Goal: Transaction & Acquisition: Register for event/course

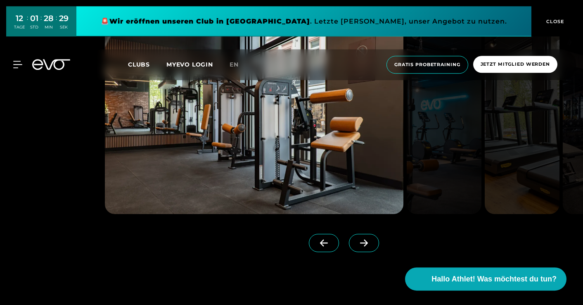
scroll to position [898, 0]
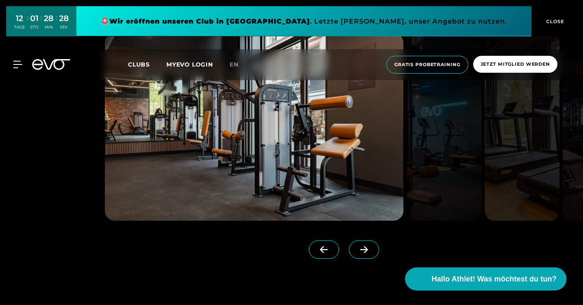
click at [367, 248] on icon at bounding box center [364, 249] width 14 height 7
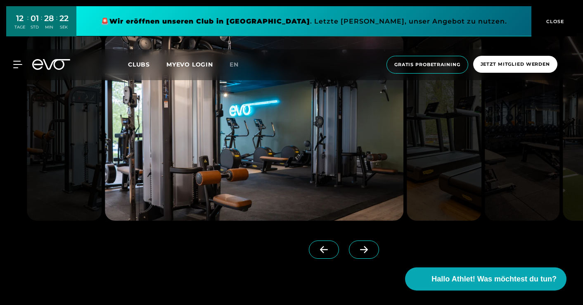
click at [367, 248] on icon at bounding box center [364, 249] width 14 height 7
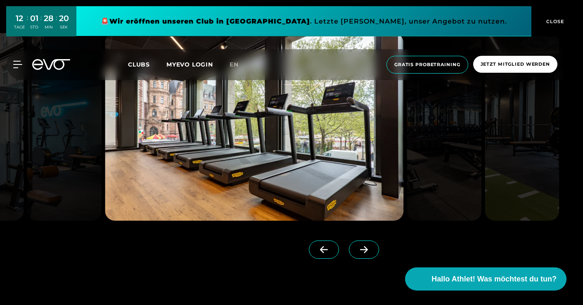
click at [367, 248] on icon at bounding box center [364, 249] width 14 height 7
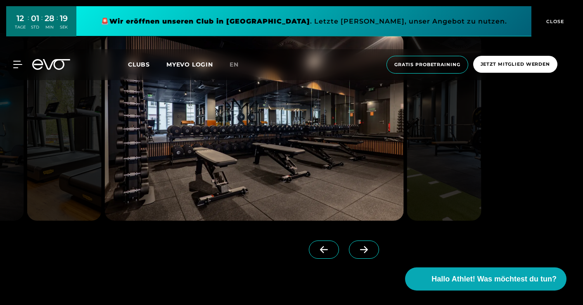
click at [327, 247] on icon at bounding box center [324, 249] width 14 height 7
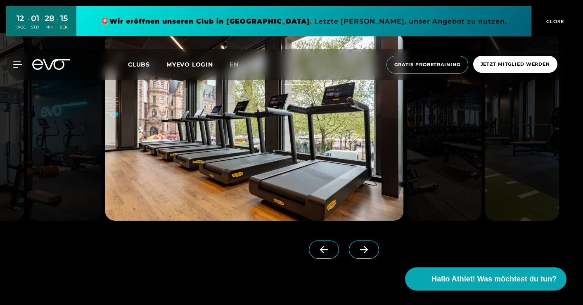
click at [365, 250] on icon at bounding box center [364, 249] width 14 height 7
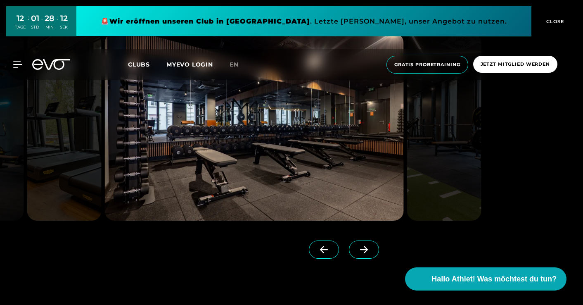
click at [365, 250] on icon at bounding box center [364, 249] width 14 height 7
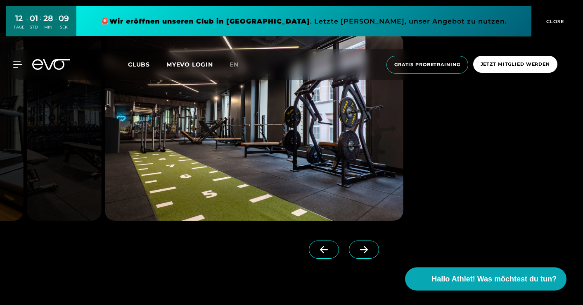
click at [365, 250] on icon at bounding box center [364, 249] width 14 height 7
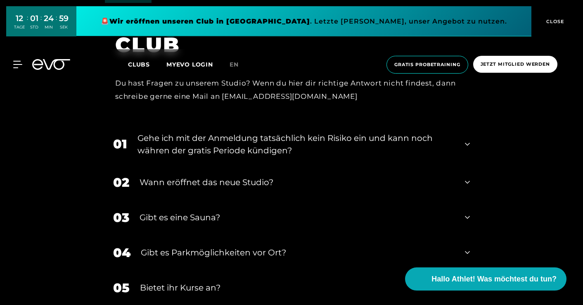
scroll to position [3057, 0]
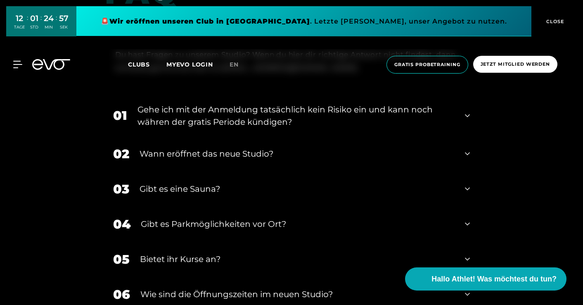
click at [463, 190] on div "03 Gibt es eine Sauna?" at bounding box center [291, 188] width 373 height 35
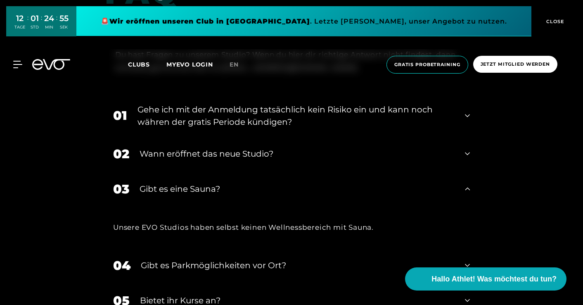
click at [463, 190] on div "03 Gibt es eine Sauna?" at bounding box center [291, 188] width 373 height 35
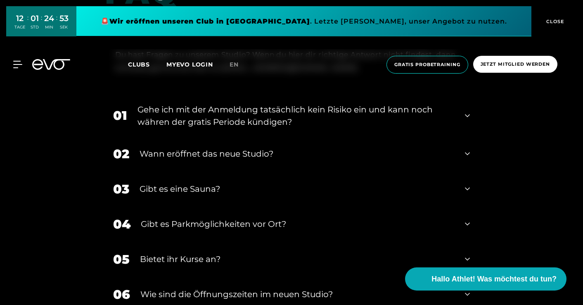
scroll to position [3090, 0]
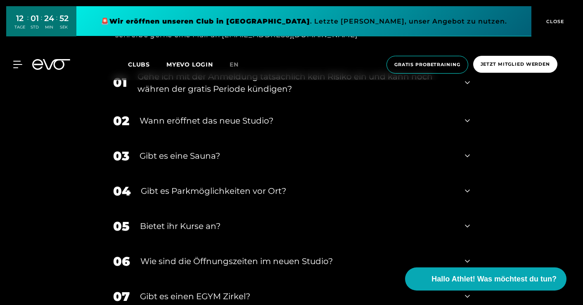
click at [467, 194] on icon at bounding box center [467, 191] width 5 height 10
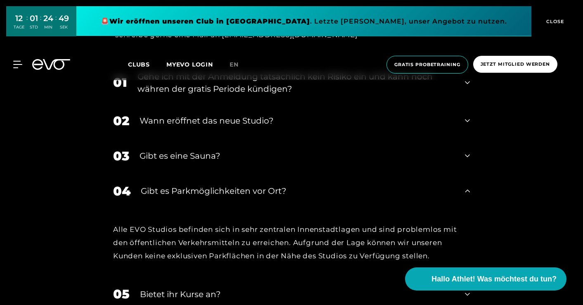
click at [467, 194] on icon at bounding box center [467, 191] width 5 height 10
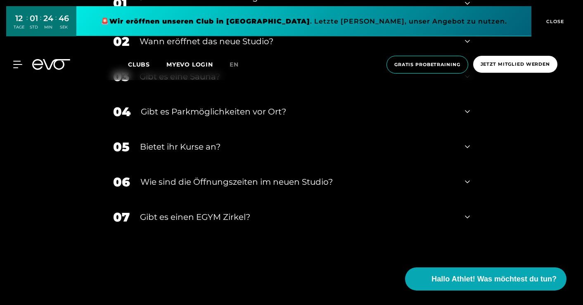
scroll to position [3182, 0]
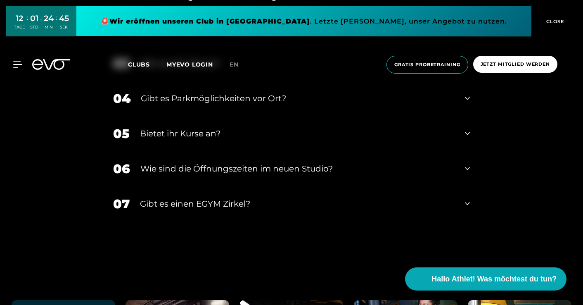
click at [467, 203] on icon at bounding box center [467, 203] width 5 height 10
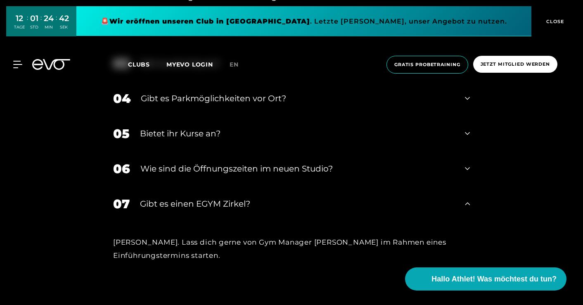
click at [467, 203] on icon at bounding box center [467, 203] width 5 height 10
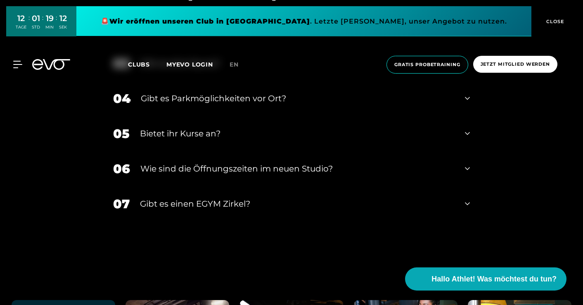
click at [466, 204] on icon at bounding box center [467, 203] width 5 height 10
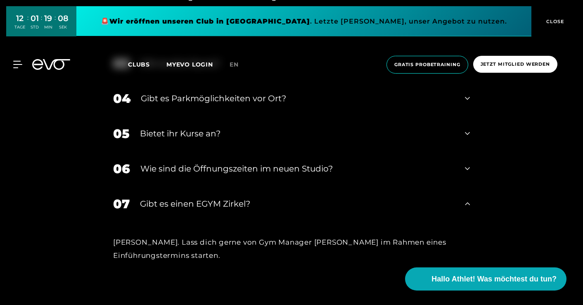
click at [466, 204] on icon at bounding box center [467, 203] width 5 height 3
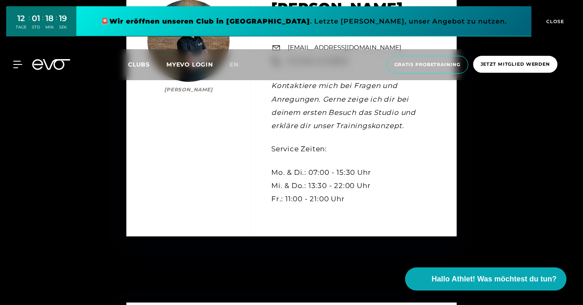
scroll to position [2427, 0]
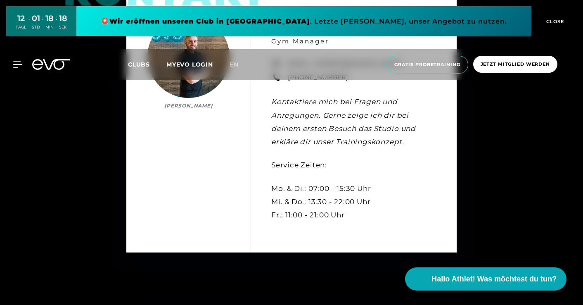
click at [554, 21] on span "CLOSE" at bounding box center [554, 21] width 20 height 7
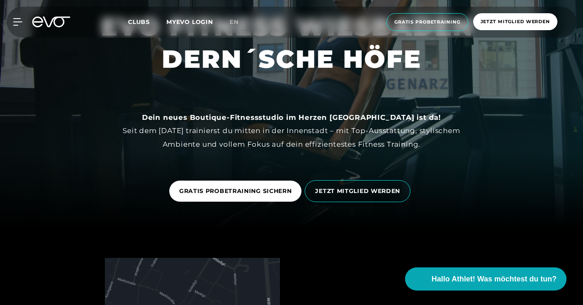
scroll to position [79, 0]
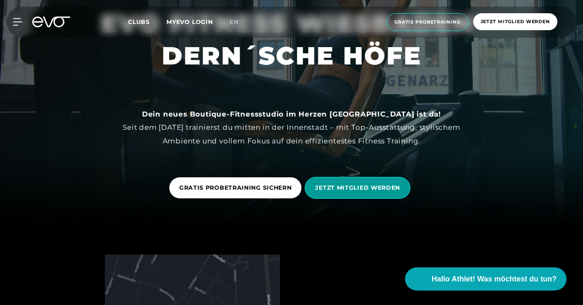
click at [366, 183] on span "JETZT MITGLIED WERDEN" at bounding box center [358, 188] width 106 height 22
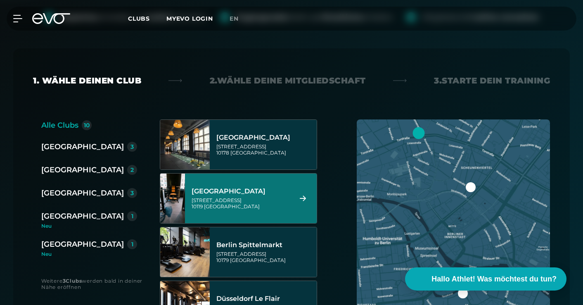
scroll to position [198, 0]
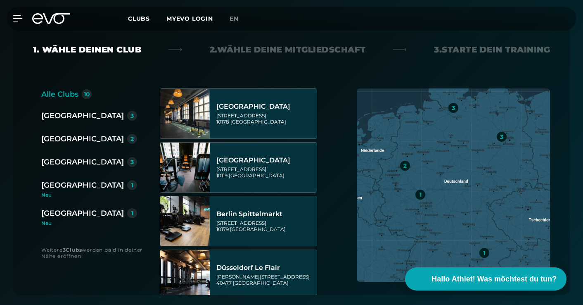
click at [73, 212] on div "[GEOGRAPHIC_DATA]" at bounding box center [82, 213] width 83 height 12
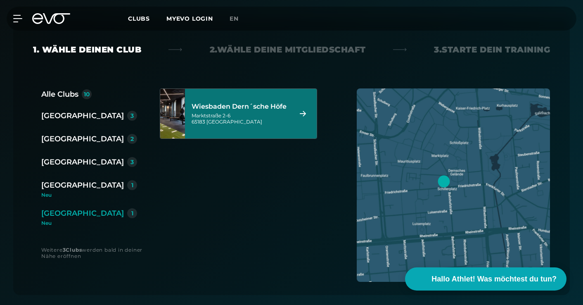
click at [255, 117] on div "[STREET_ADDRESS]" at bounding box center [240, 118] width 98 height 12
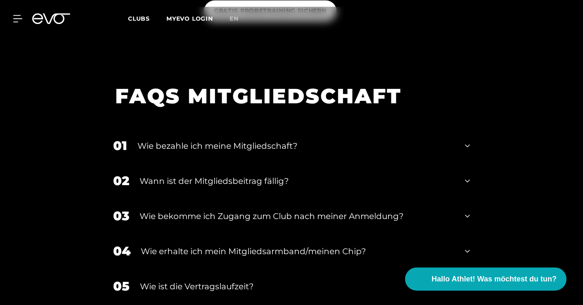
scroll to position [1232, 0]
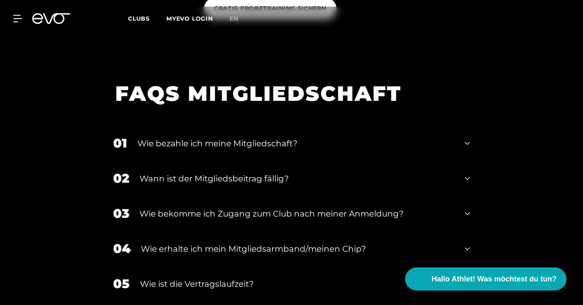
click at [467, 138] on icon at bounding box center [467, 143] width 5 height 10
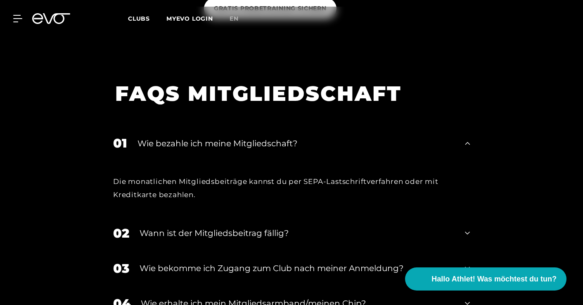
click at [467, 138] on icon at bounding box center [467, 143] width 5 height 10
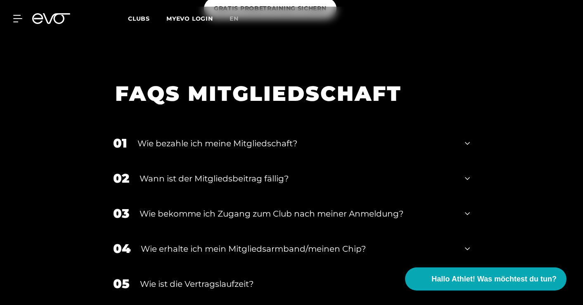
click at [468, 173] on icon at bounding box center [467, 178] width 5 height 10
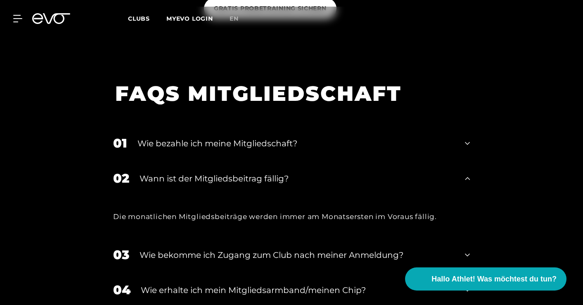
click at [468, 173] on icon at bounding box center [467, 178] width 5 height 10
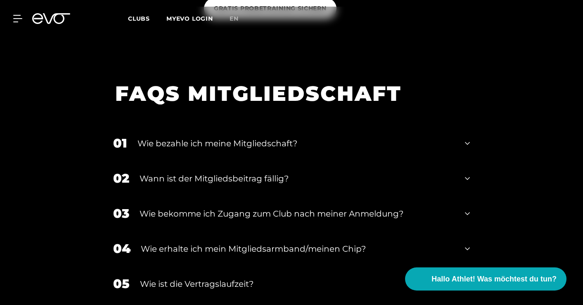
click at [465, 208] on icon at bounding box center [467, 213] width 5 height 10
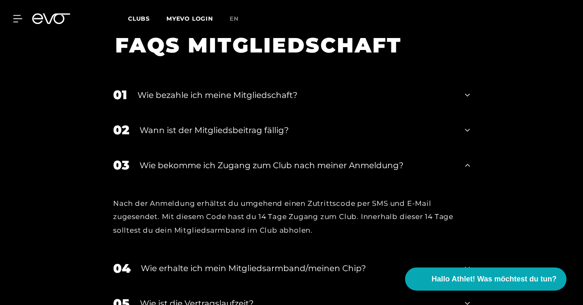
scroll to position [1285, 0]
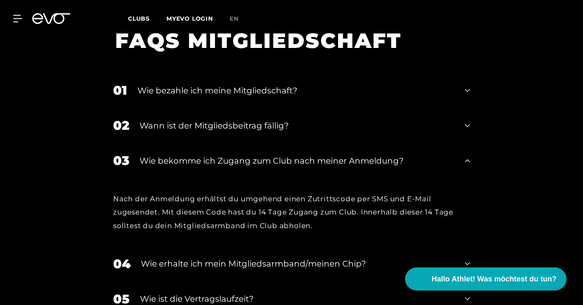
click at [468, 156] on icon at bounding box center [467, 161] width 5 height 10
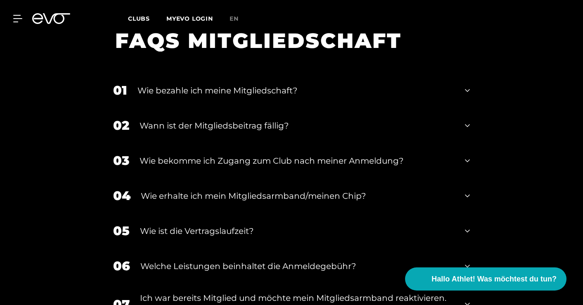
click at [468, 191] on icon at bounding box center [467, 196] width 5 height 10
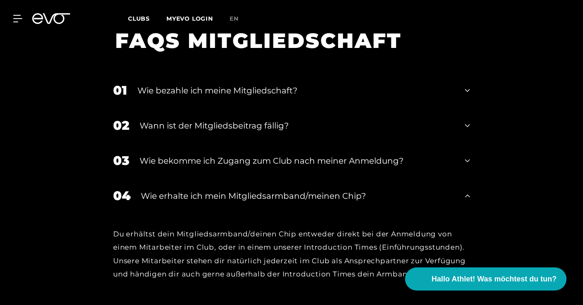
click at [468, 194] on icon at bounding box center [467, 195] width 5 height 3
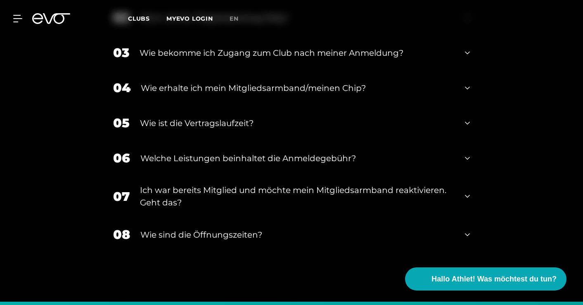
scroll to position [1430, 0]
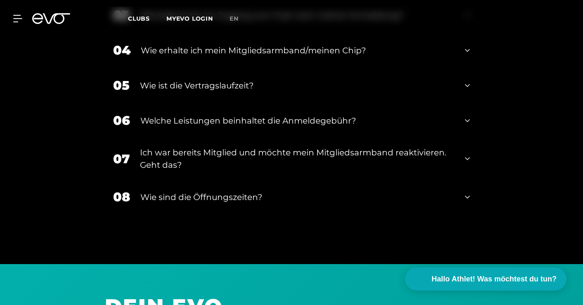
click at [468, 192] on icon at bounding box center [467, 197] width 5 height 10
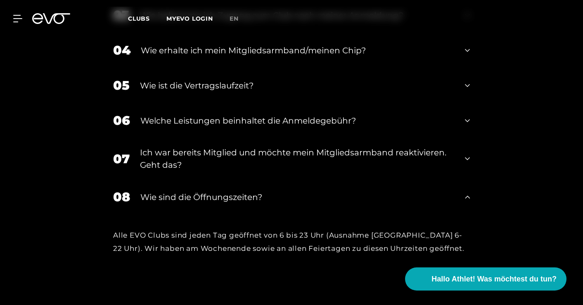
click at [468, 192] on icon at bounding box center [467, 197] width 5 height 10
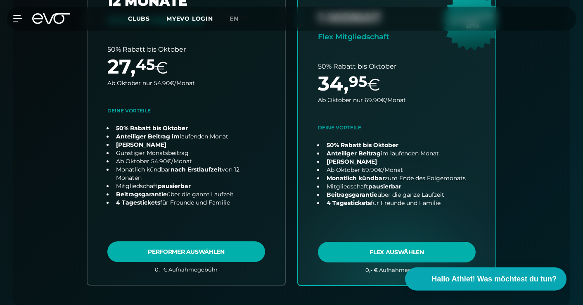
scroll to position [136, 0]
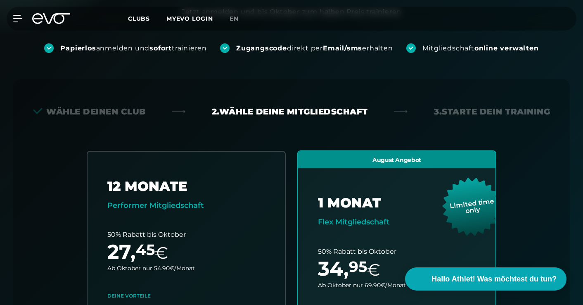
click at [98, 113] on div "Wähle deinen Club" at bounding box center [89, 112] width 113 height 12
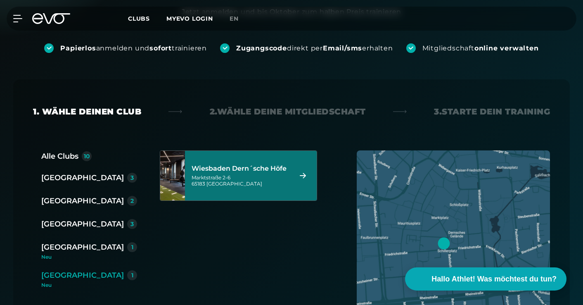
click at [56, 178] on div "[GEOGRAPHIC_DATA]" at bounding box center [82, 178] width 83 height 12
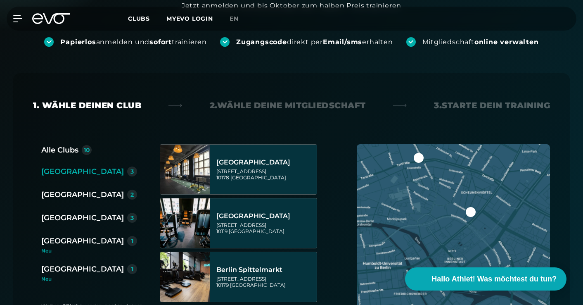
scroll to position [189, 0]
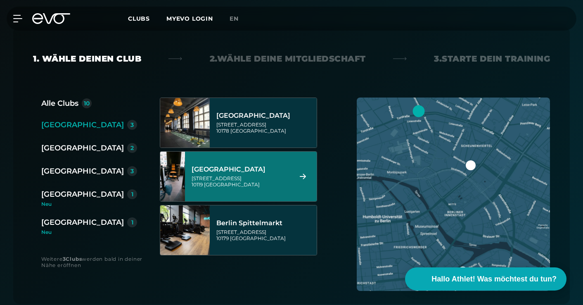
click at [227, 173] on div "[GEOGRAPHIC_DATA]" at bounding box center [240, 169] width 98 height 8
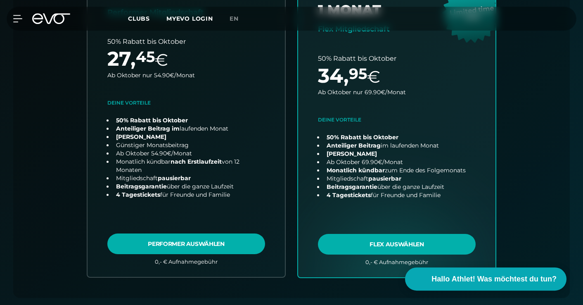
scroll to position [248, 0]
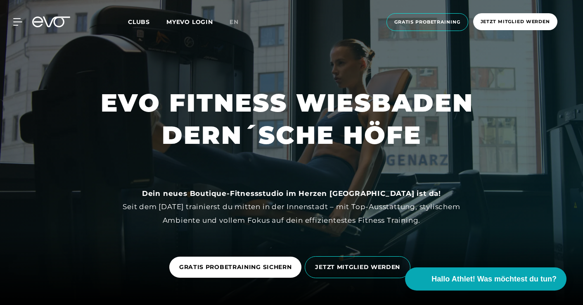
click at [142, 23] on span "Clubs" at bounding box center [139, 21] width 22 height 7
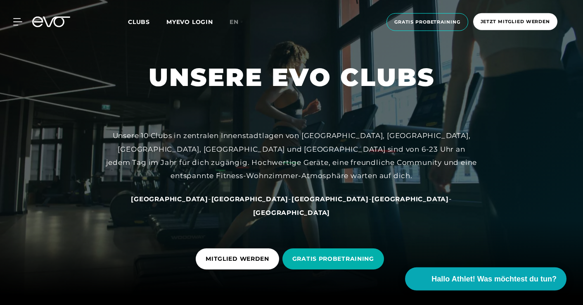
scroll to position [7, 0]
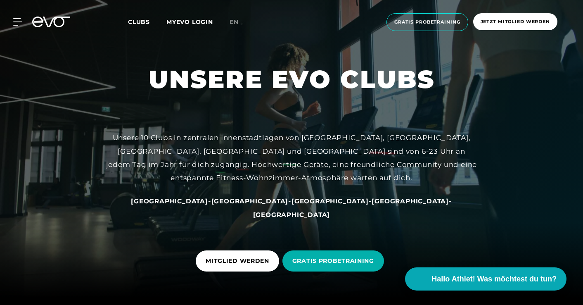
click at [239, 205] on span "[GEOGRAPHIC_DATA]" at bounding box center [249, 201] width 77 height 8
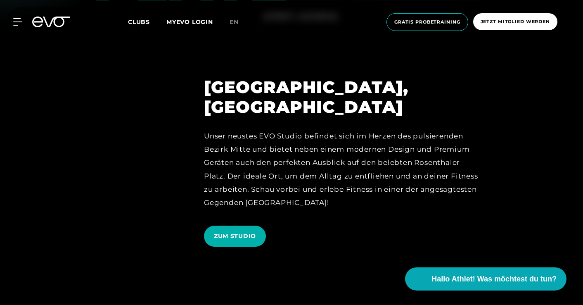
scroll to position [1525, 0]
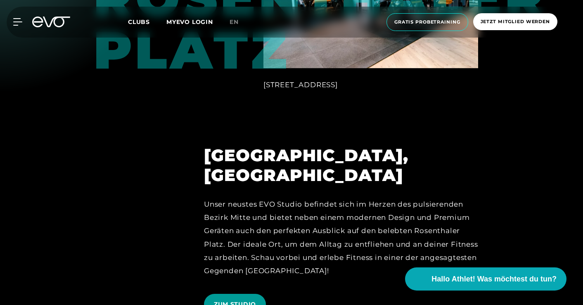
click at [232, 300] on span "ZUM STUDIO" at bounding box center [235, 304] width 42 height 9
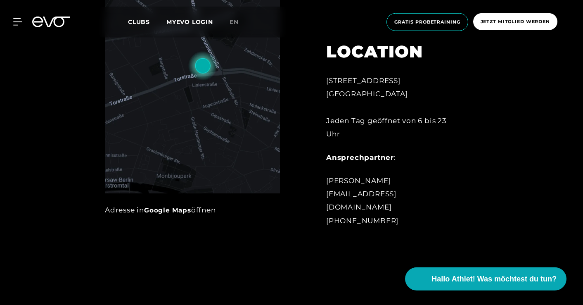
scroll to position [396, 0]
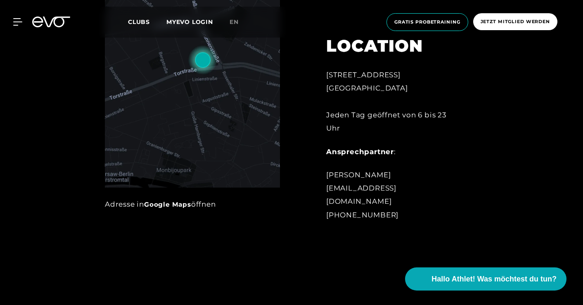
click at [168, 202] on link "Google Maps" at bounding box center [167, 204] width 47 height 8
